Goal: Task Accomplishment & Management: Manage account settings

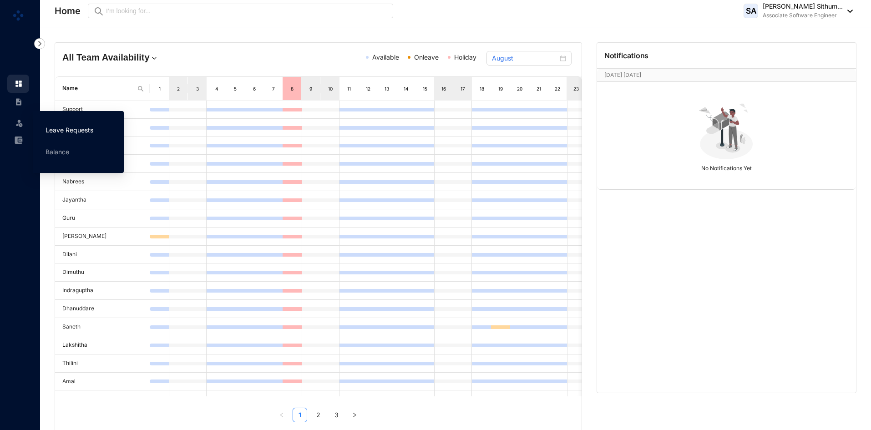
click at [51, 126] on link "Leave Requests" at bounding box center [69, 130] width 48 height 8
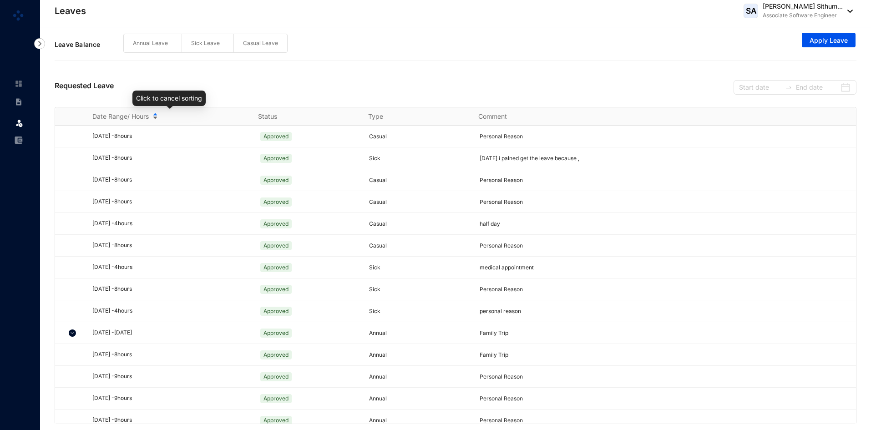
click at [158, 116] on div "Date Range/ Hours" at bounding box center [169, 116] width 154 height 10
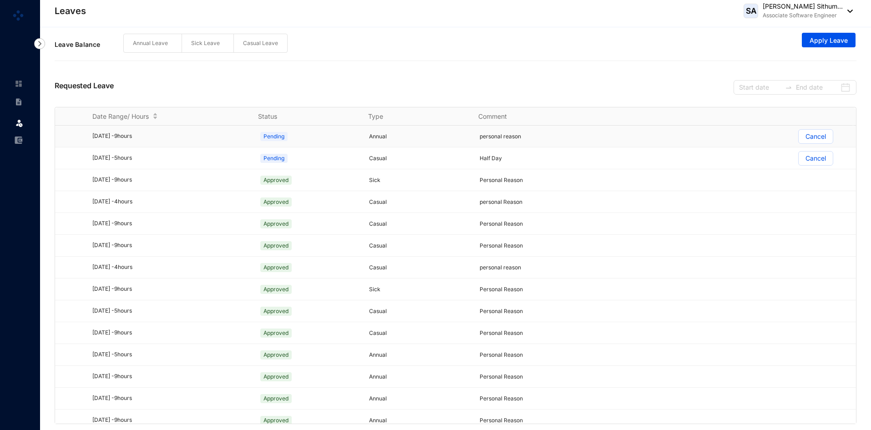
drag, startPoint x: 162, startPoint y: 136, endPoint x: 135, endPoint y: 143, distance: 28.6
click at [135, 143] on td "[DATE] - 9 hours" at bounding box center [164, 137] width 166 height 22
click at [808, 134] on p "Cancel" at bounding box center [815, 137] width 20 height 14
click at [799, 139] on input "Cancel" at bounding box center [799, 139] width 0 height 0
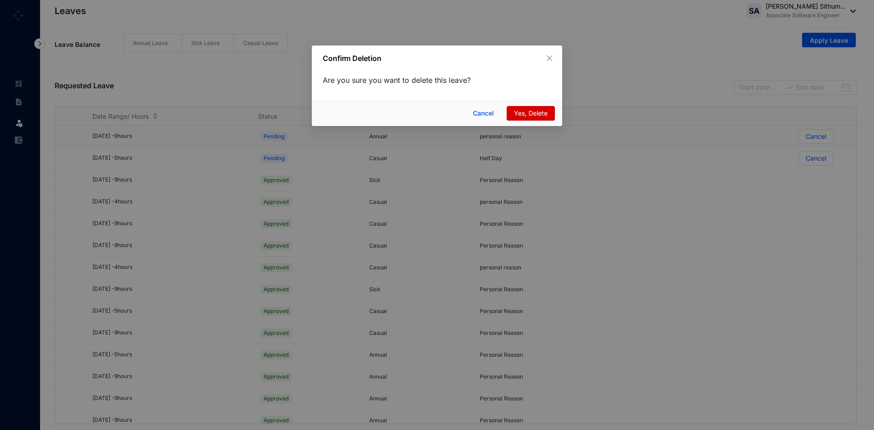
click at [539, 109] on span "Yes, Delete" at bounding box center [531, 113] width 34 height 10
